Goal: Information Seeking & Learning: Find specific page/section

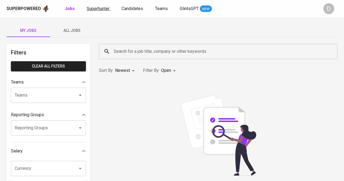
click at [96, 12] on link "Superhunter" at bounding box center [99, 8] width 24 height 7
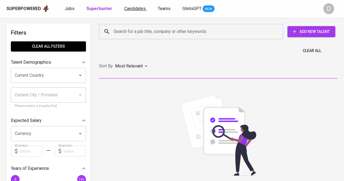
click at [124, 11] on span "Candidates" at bounding box center [135, 8] width 22 height 5
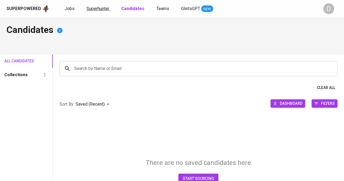
click at [102, 10] on span "Superhunter" at bounding box center [98, 8] width 23 height 5
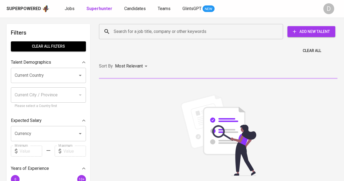
click at [157, 31] on input "Search for a job title, company or other keywords" at bounding box center [192, 31] width 160 height 10
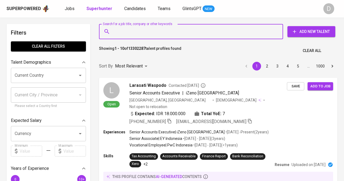
click at [154, 31] on input "Search for a job title, company or other keywords" at bounding box center [192, 31] width 160 height 10
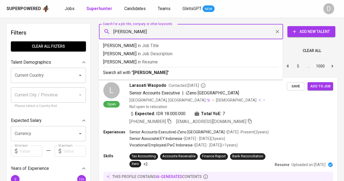
type input "[PERSON_NAME]"
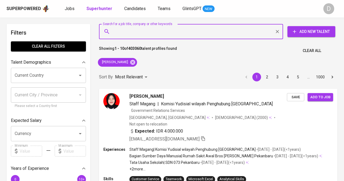
click at [171, 27] on input "Search for a job title, company or other keywords" at bounding box center [192, 31] width 160 height 10
paste input "PT Baramulti Sugih Sentosa"
type input "PT Baramulti Sugih Sentosa"
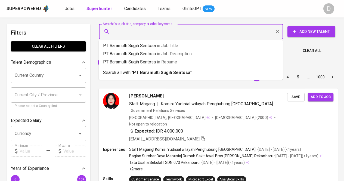
click at [169, 75] on div "Sort By Most Relevant MOST_RELEVANT 1 2 3 4 5 … 1000" at bounding box center [218, 77] width 245 height 17
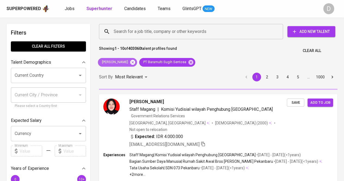
click at [135, 63] on icon at bounding box center [132, 62] width 5 height 5
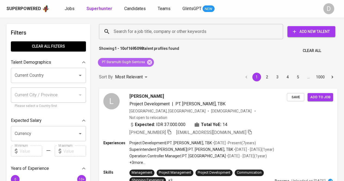
click at [138, 64] on span "PT Baramulti Sugih Sentosa" at bounding box center [123, 62] width 50 height 5
click at [188, 30] on input "Search for a job title, company or other keywords" at bounding box center [192, 31] width 160 height 10
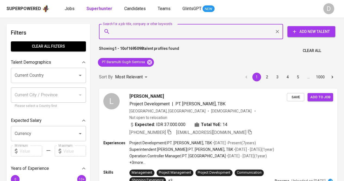
paste input "PT. INA EDU KREATIF"
type input "PT. INA EDU KREATIF"
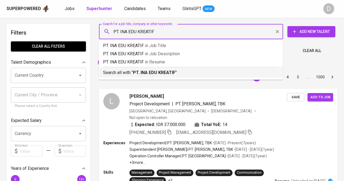
click at [144, 70] on p "Search all with " PT. INA EDU KREATIF "" at bounding box center [191, 72] width 176 height 7
click at [144, 70] on div "Sort By Most Relevant MOST_RELEVANT 1 2 3 4 5 … 1000" at bounding box center [218, 77] width 245 height 17
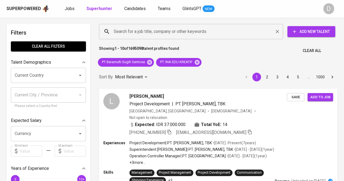
click at [180, 28] on input "Search for a job title, company or other keywords" at bounding box center [192, 31] width 160 height 10
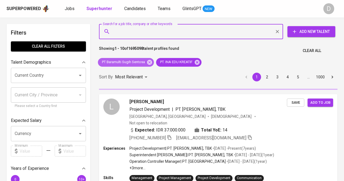
click at [149, 62] on icon at bounding box center [149, 62] width 5 height 5
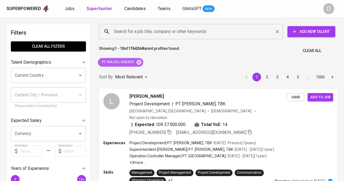
click at [131, 63] on span "PT. INA EDU KREATIF" at bounding box center [118, 62] width 40 height 5
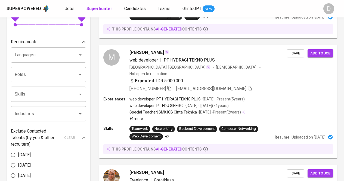
scroll to position [1, 0]
